Goal: Find specific page/section: Find specific page/section

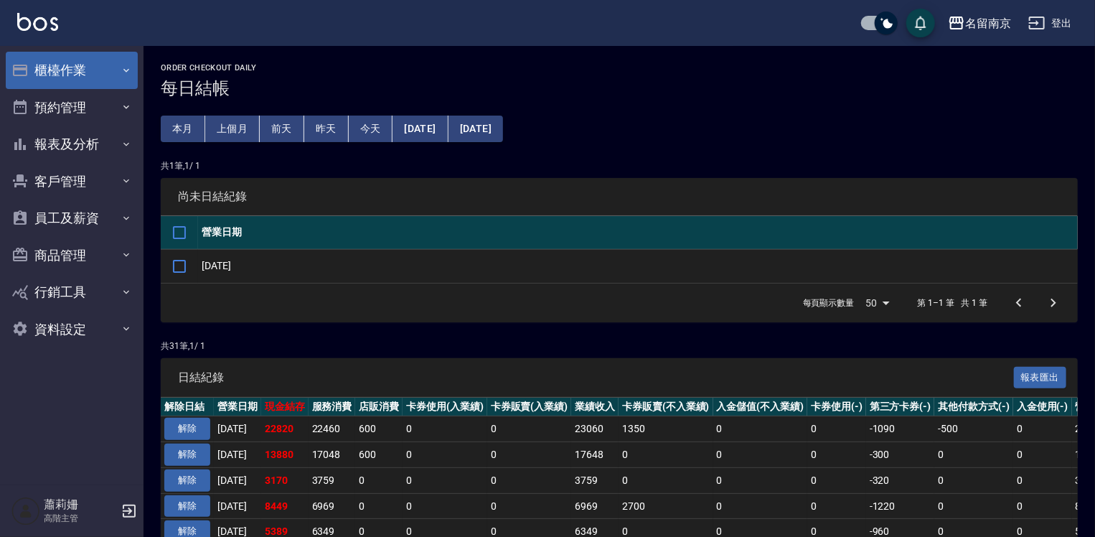
click at [61, 70] on button "櫃檯作業" at bounding box center [72, 70] width 132 height 37
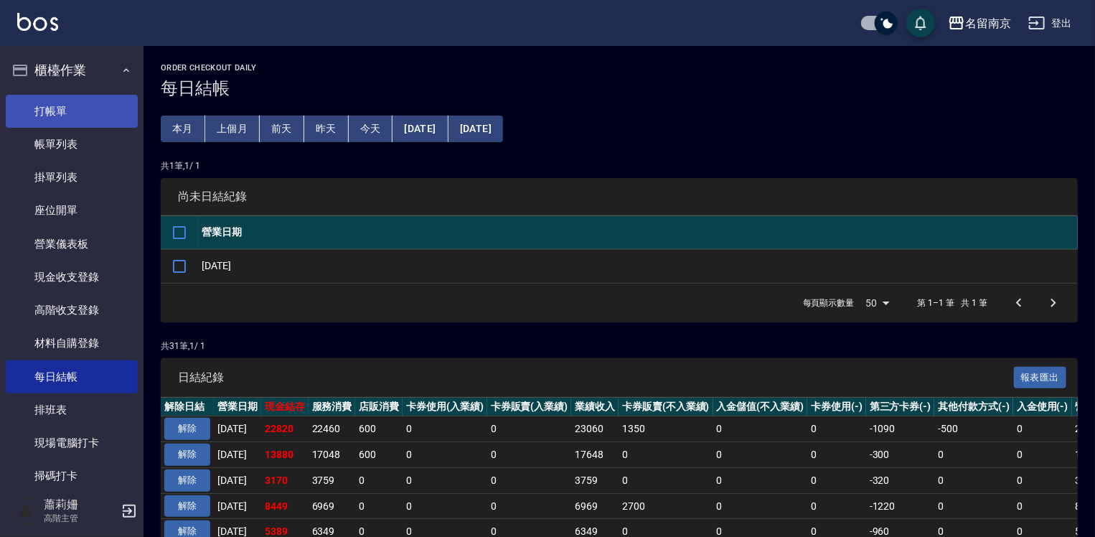
click at [91, 110] on link "打帳單" at bounding box center [72, 111] width 132 height 33
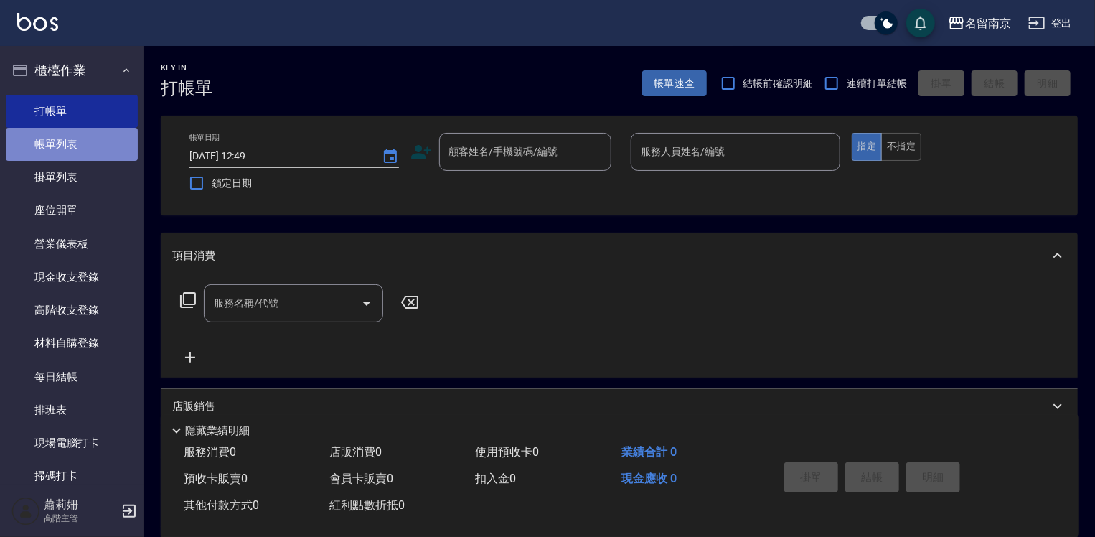
click at [73, 148] on link "帳單列表" at bounding box center [72, 144] width 132 height 33
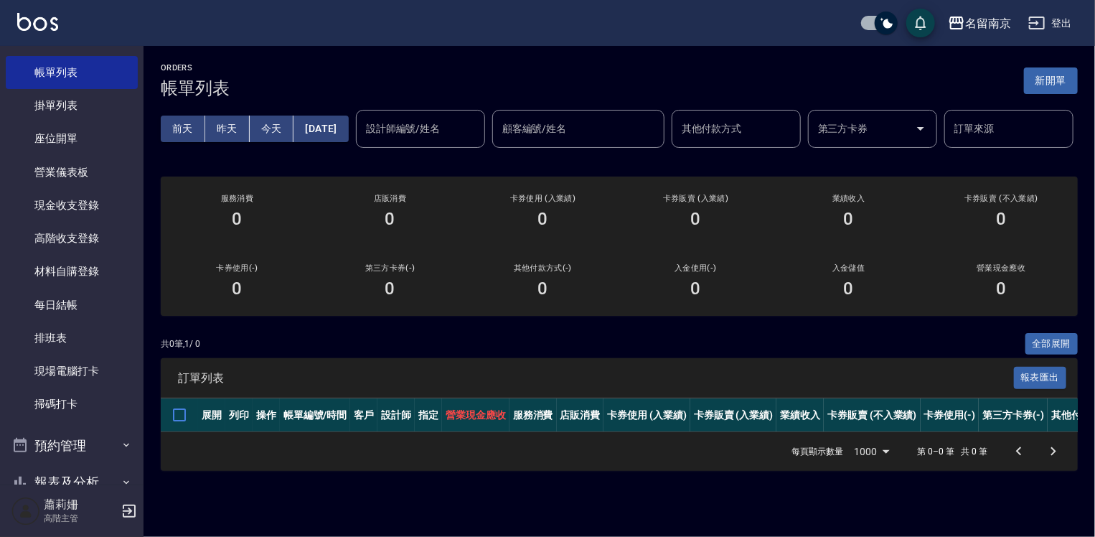
scroll to position [287, 0]
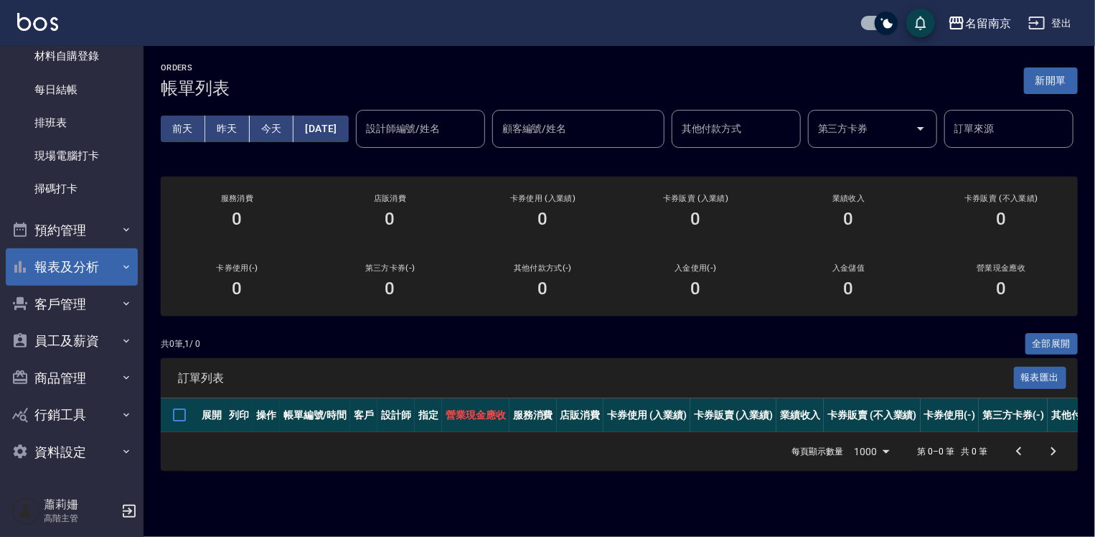
click at [92, 250] on button "報表及分析" at bounding box center [72, 266] width 132 height 37
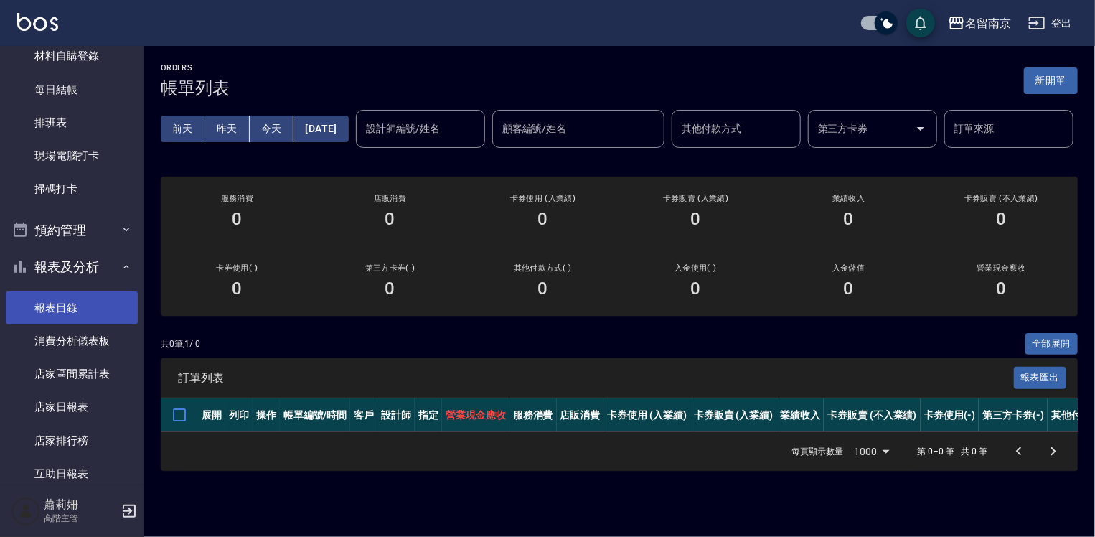
click at [70, 301] on link "報表目錄" at bounding box center [72, 307] width 132 height 33
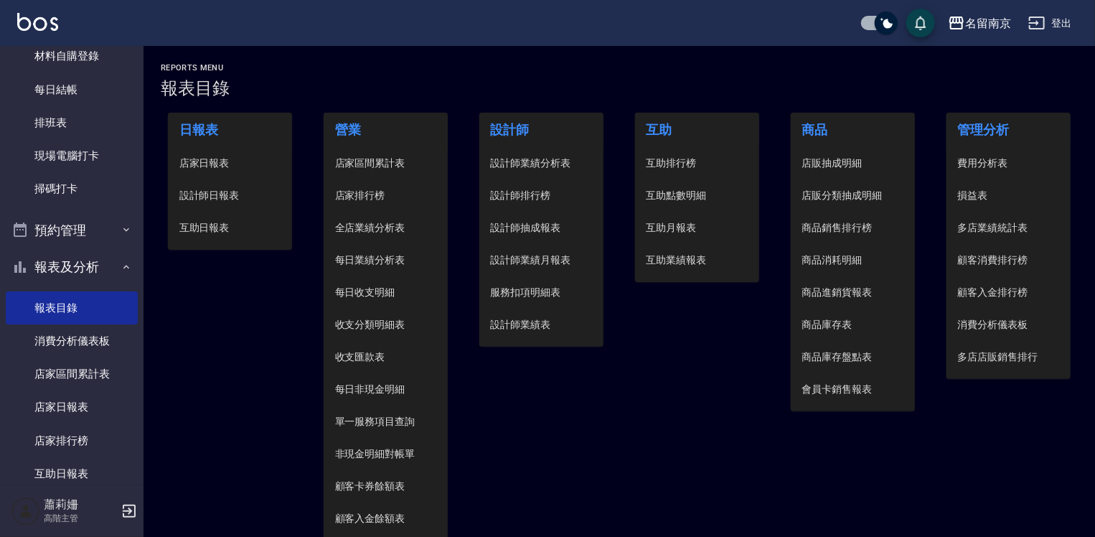
click at [197, 195] on span "設計師日報表" at bounding box center [230, 195] width 102 height 15
